Goal: Task Accomplishment & Management: Use online tool/utility

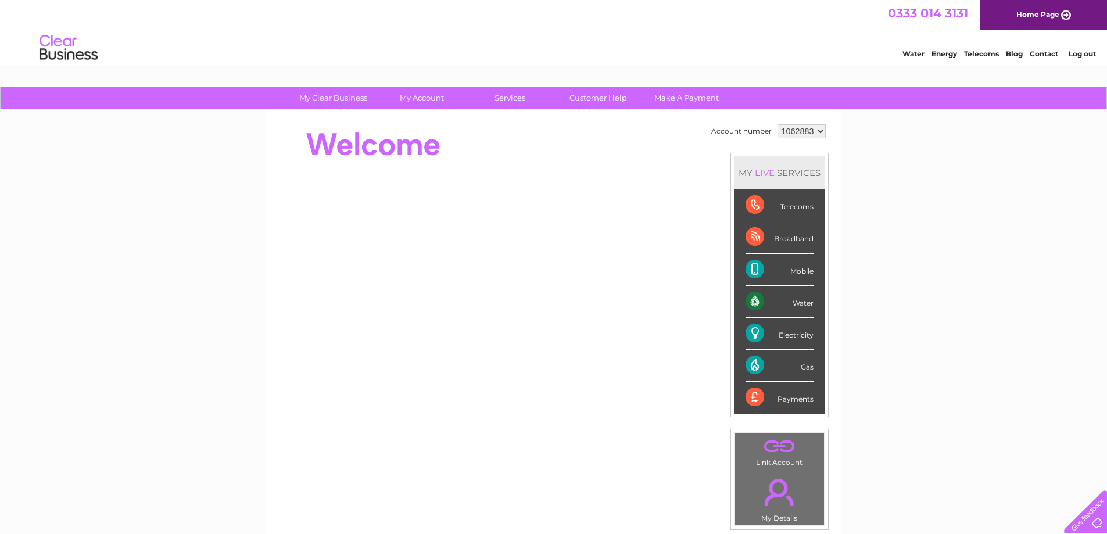
click at [785, 303] on div "Water" at bounding box center [780, 302] width 68 height 32
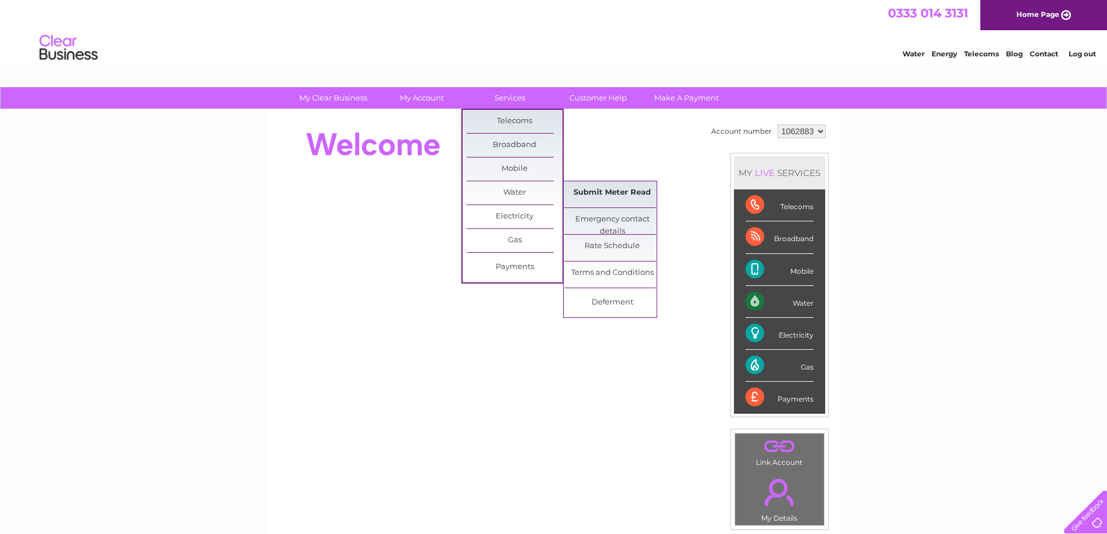
click at [610, 194] on link "Submit Meter Read" at bounding box center [612, 192] width 96 height 23
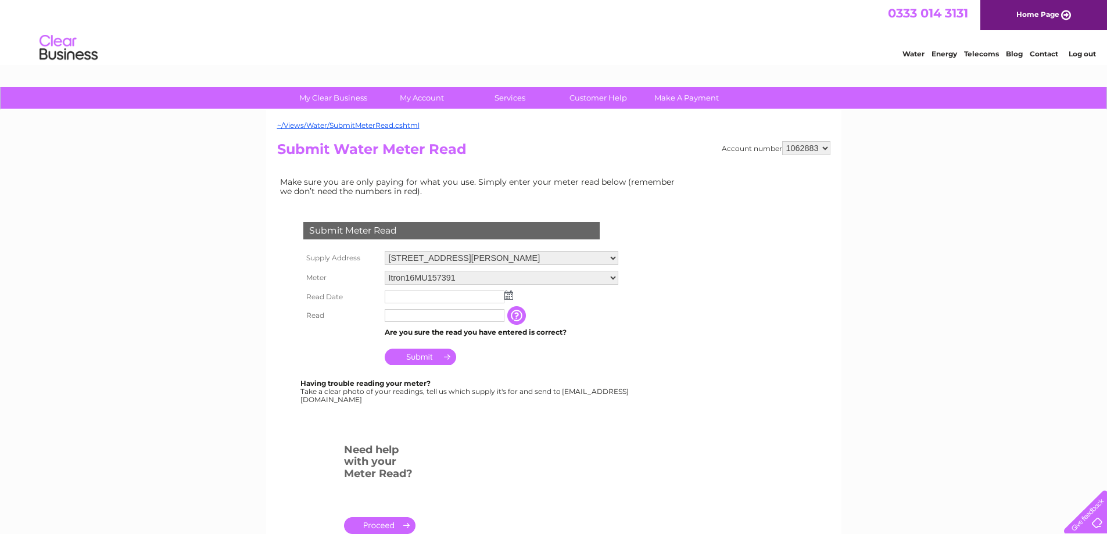
click at [509, 296] on img at bounding box center [509, 295] width 9 height 9
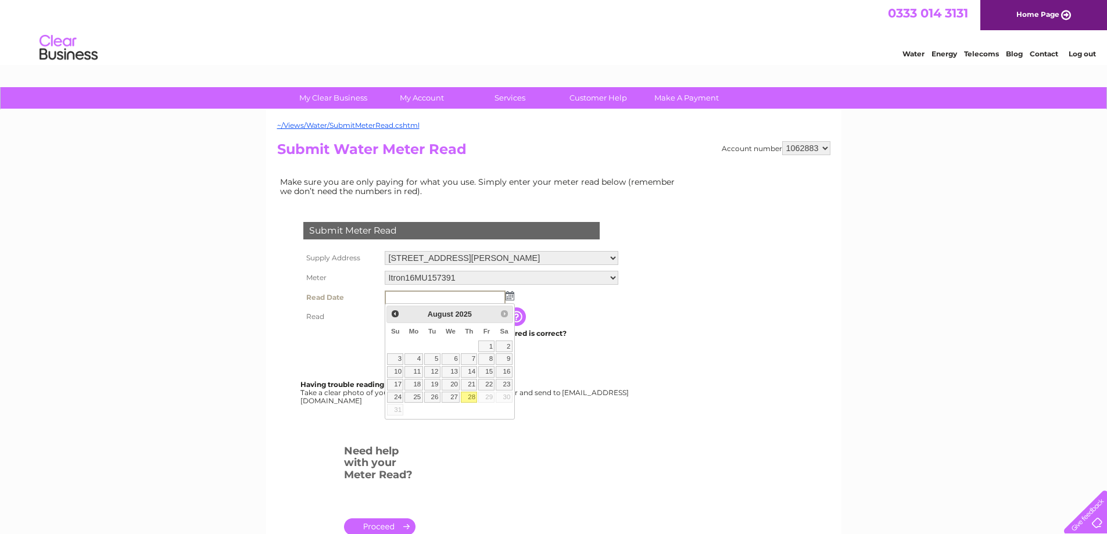
click at [469, 397] on link "28" at bounding box center [469, 398] width 16 height 12
type input "2025/08/28"
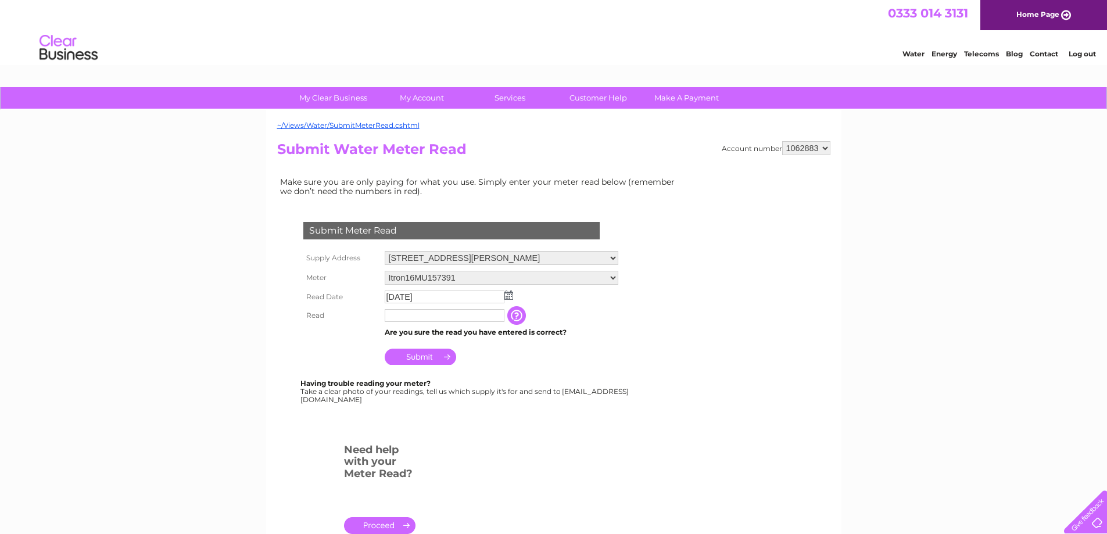
click at [401, 320] on input "text" at bounding box center [445, 315] width 120 height 13
click at [417, 316] on input "text" at bounding box center [445, 316] width 121 height 14
type input "00033"
click at [528, 323] on input "button" at bounding box center [517, 315] width 21 height 19
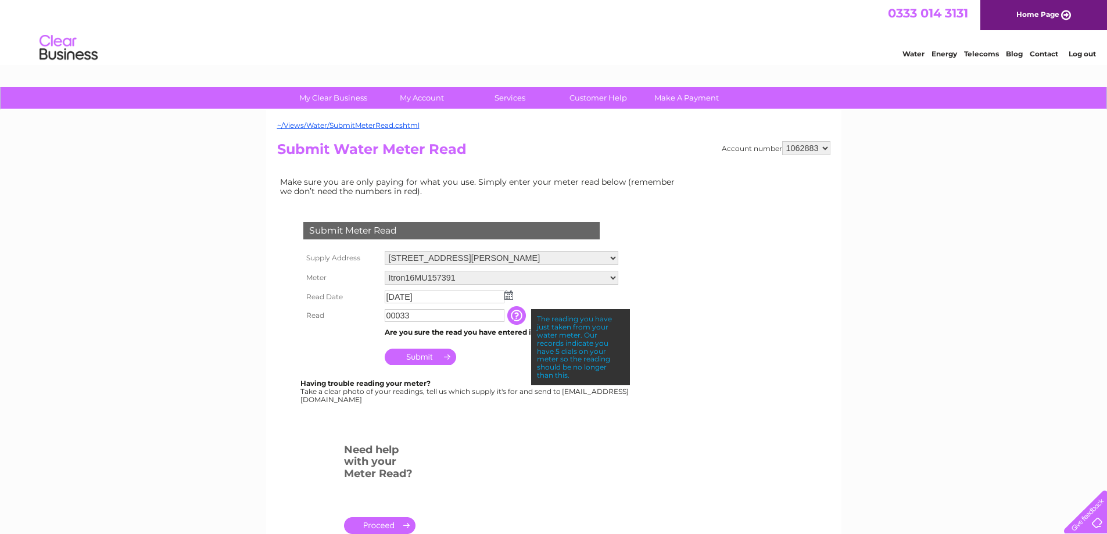
click at [433, 358] on input "Submit" at bounding box center [421, 357] width 72 height 16
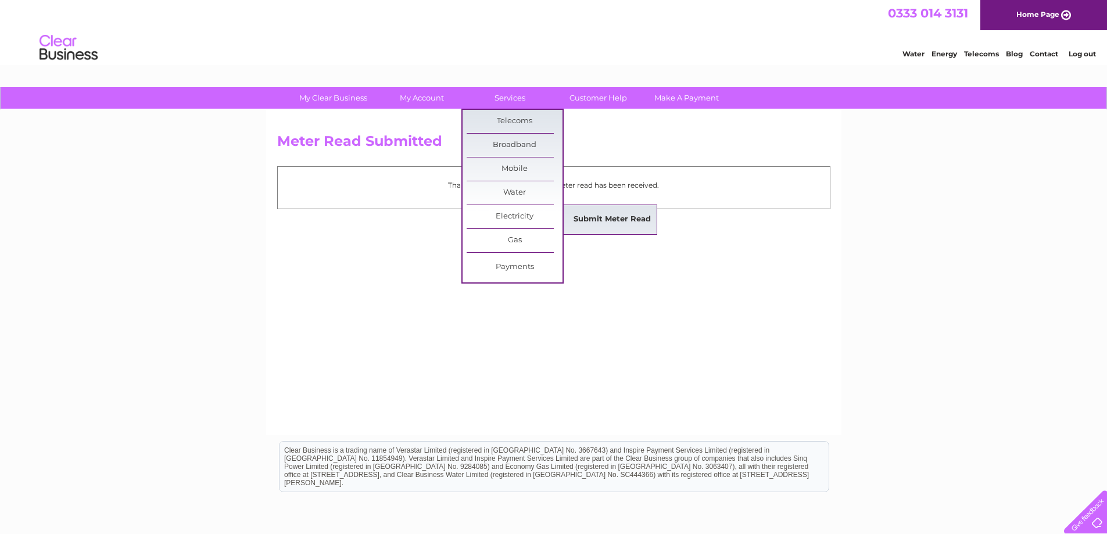
click at [605, 217] on link "Submit Meter Read" at bounding box center [612, 219] width 96 height 23
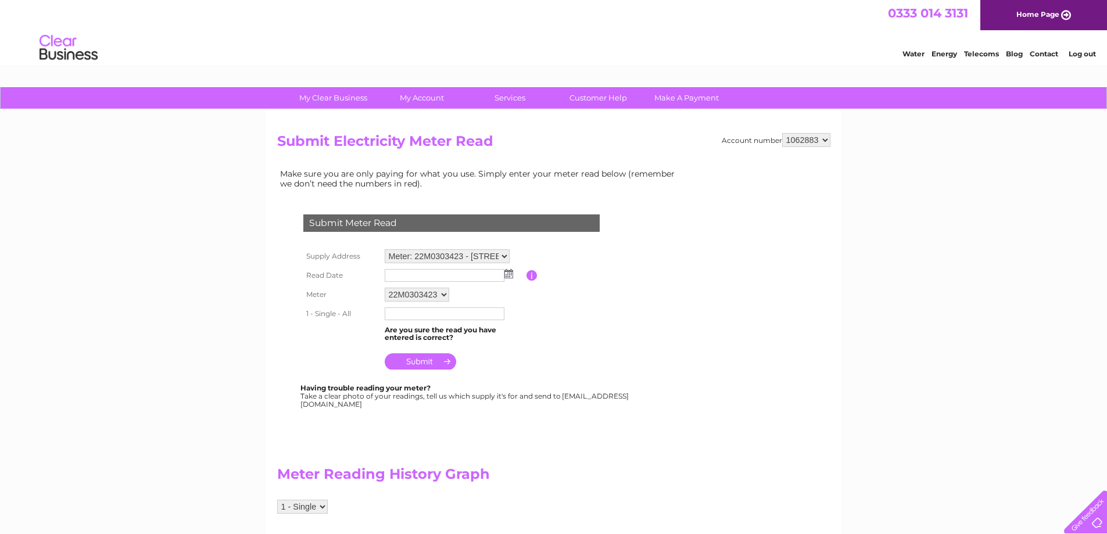
click at [503, 256] on select "Meter: 22M0303423 - Unit 3, Apollo Park, Armstrong Way, Yate, Bristol, BS37 5AH" at bounding box center [447, 256] width 125 height 14
click at [366, 286] on th "Meter" at bounding box center [341, 296] width 81 height 20
click at [510, 277] on img at bounding box center [509, 273] width 9 height 9
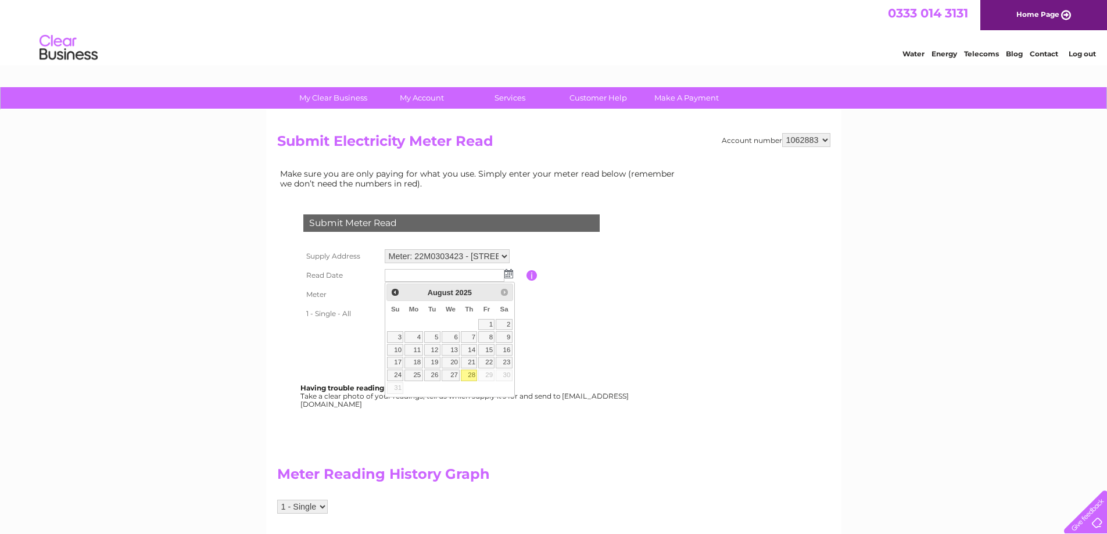
click at [466, 371] on link "28" at bounding box center [469, 376] width 16 height 12
type input "2025/08/28"
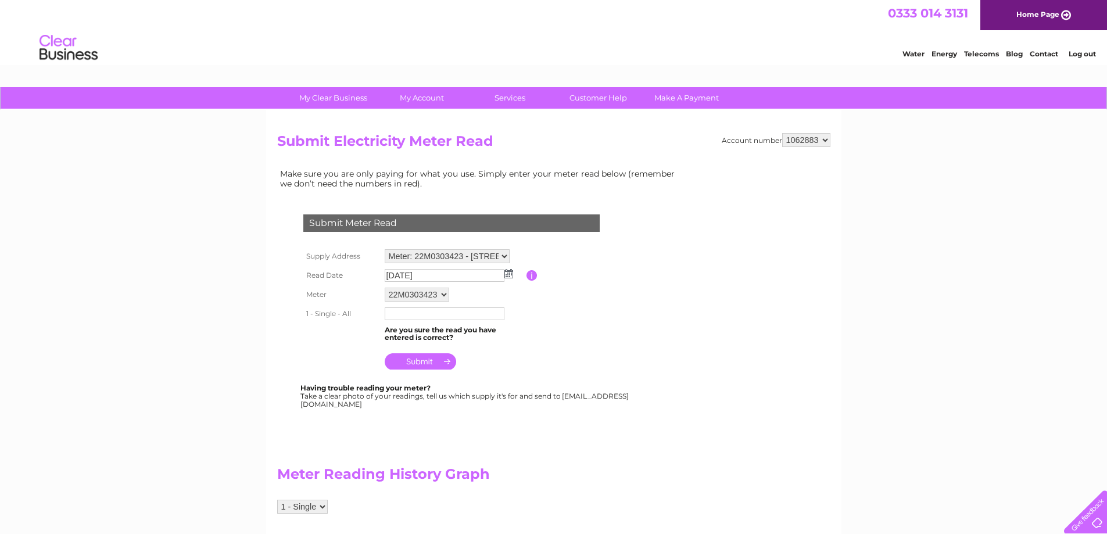
click at [424, 315] on input "text" at bounding box center [445, 314] width 120 height 13
type input "4760"
click at [431, 362] on input "submit" at bounding box center [421, 363] width 72 height 16
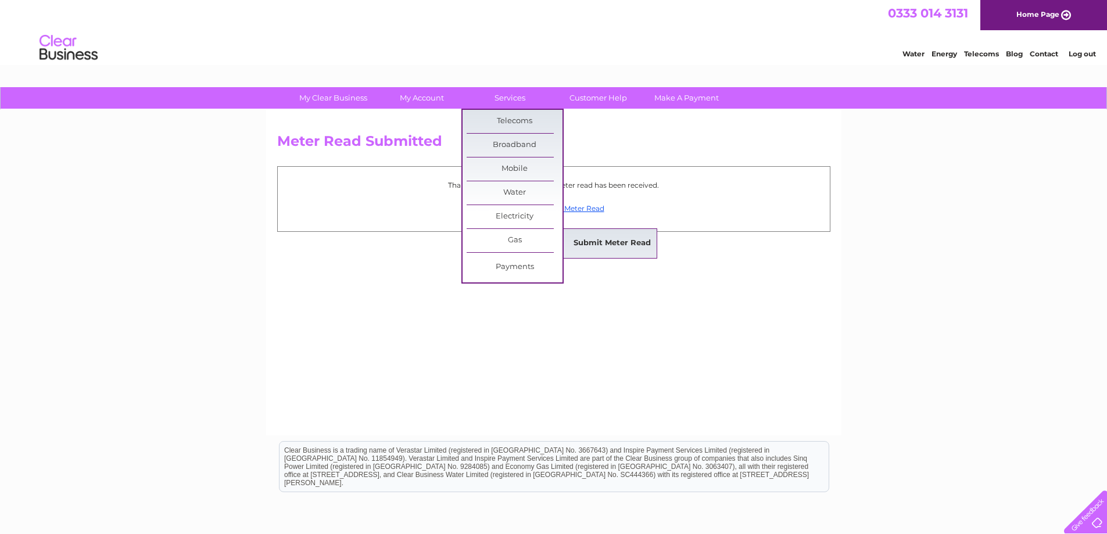
click at [607, 244] on link "Submit Meter Read" at bounding box center [612, 243] width 96 height 23
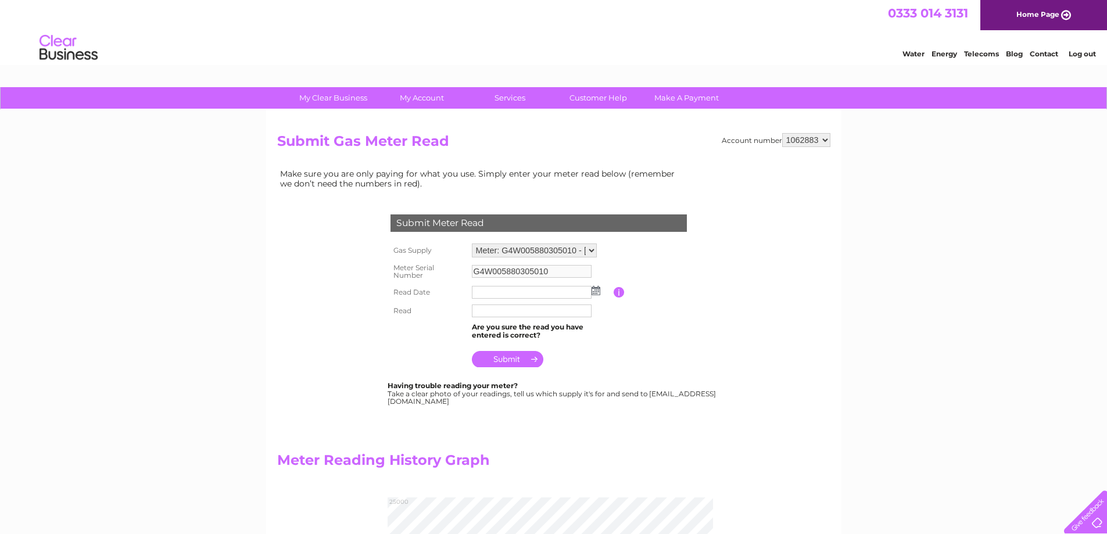
click at [598, 289] on img at bounding box center [596, 290] width 9 height 9
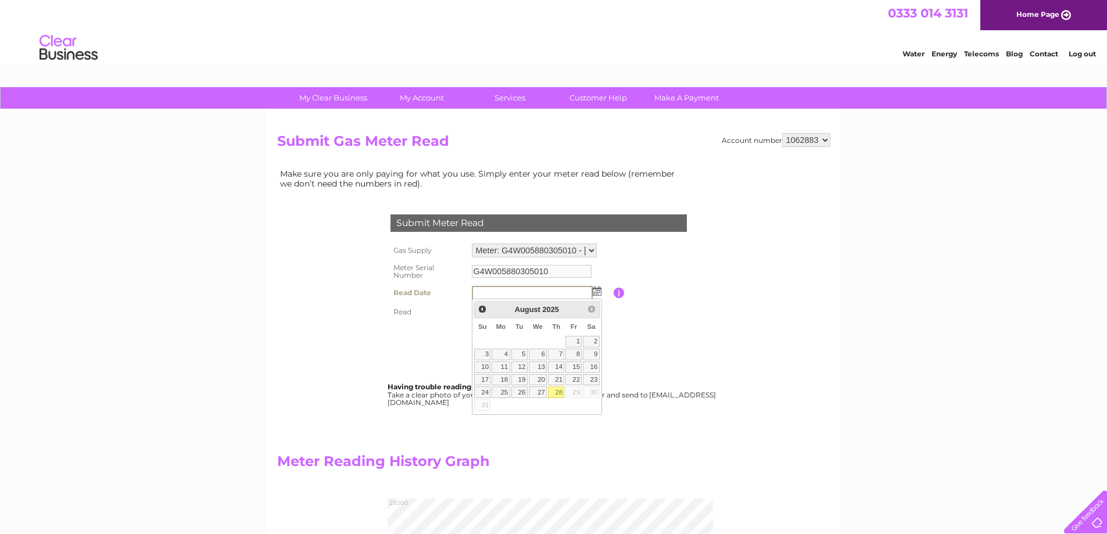
click at [560, 393] on link "28" at bounding box center [556, 393] width 16 height 12
type input "2025/08/28"
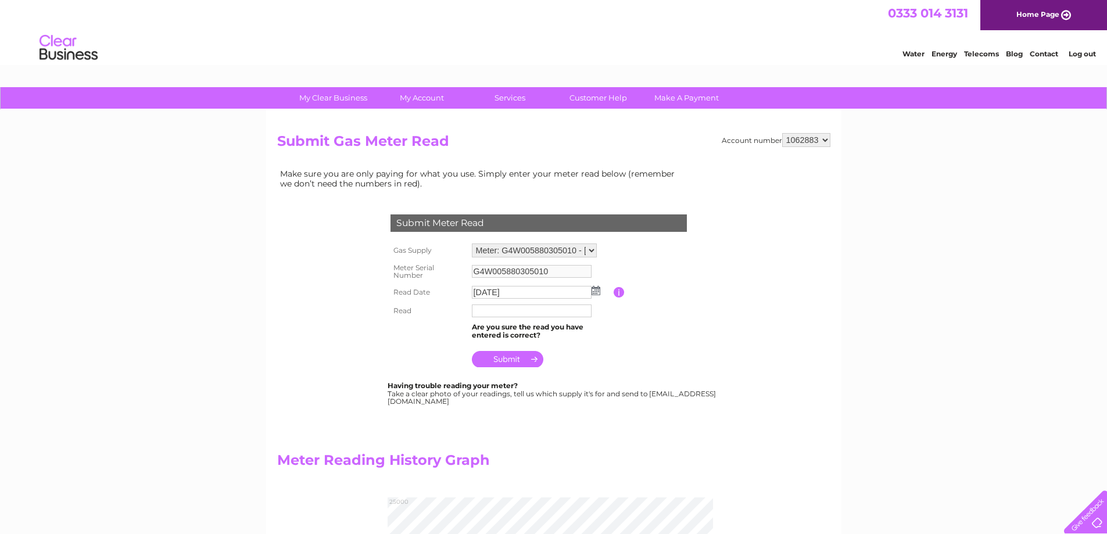
click at [522, 306] on input "text" at bounding box center [532, 311] width 120 height 13
type input "21285"
click at [505, 362] on input "submit" at bounding box center [508, 360] width 72 height 16
